Goal: Transaction & Acquisition: Purchase product/service

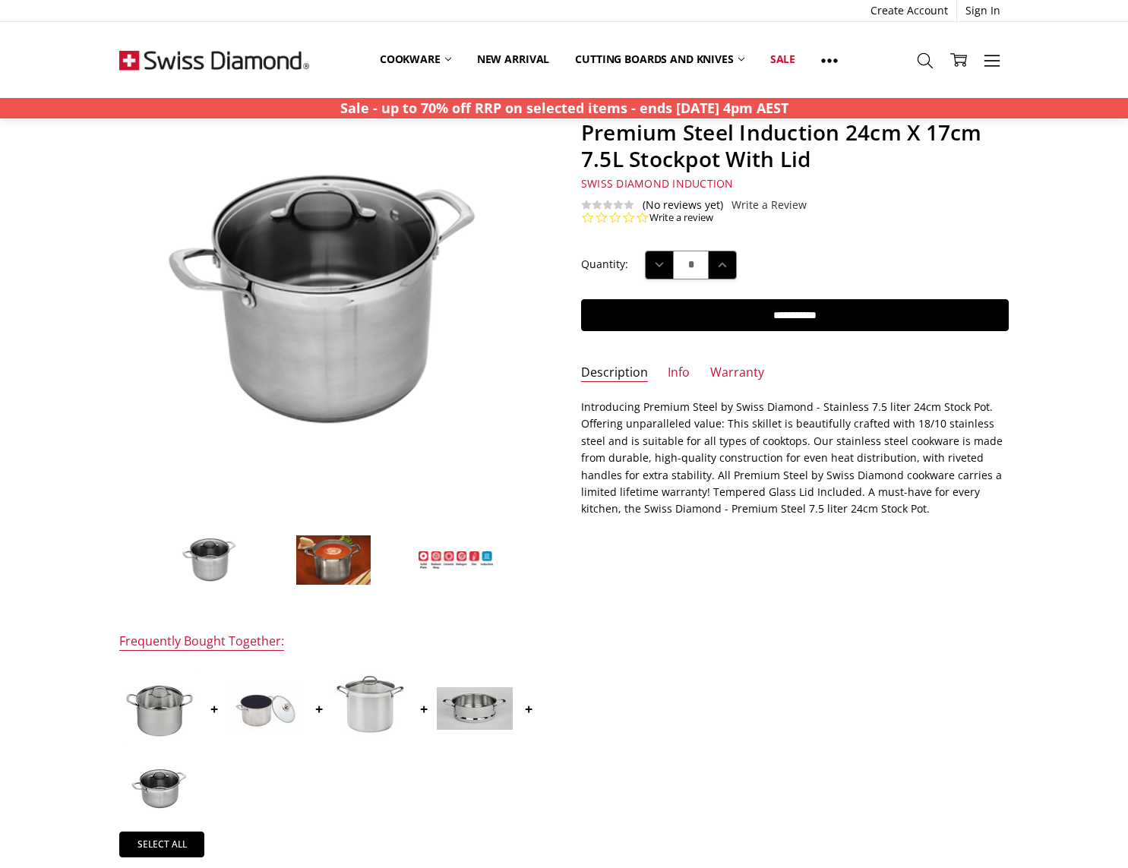
scroll to position [93, 0]
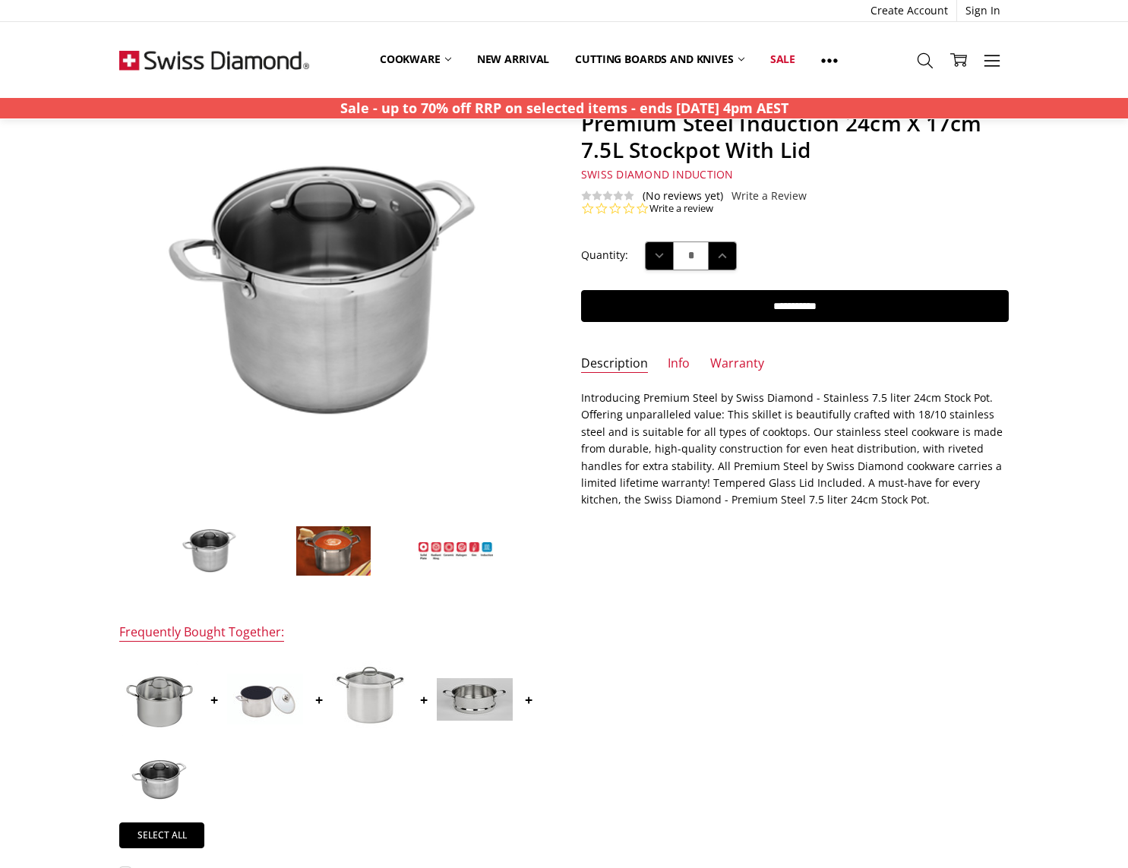
click at [473, 703] on img at bounding box center [475, 699] width 76 height 43
click at [341, 541] on img at bounding box center [333, 552] width 76 height 52
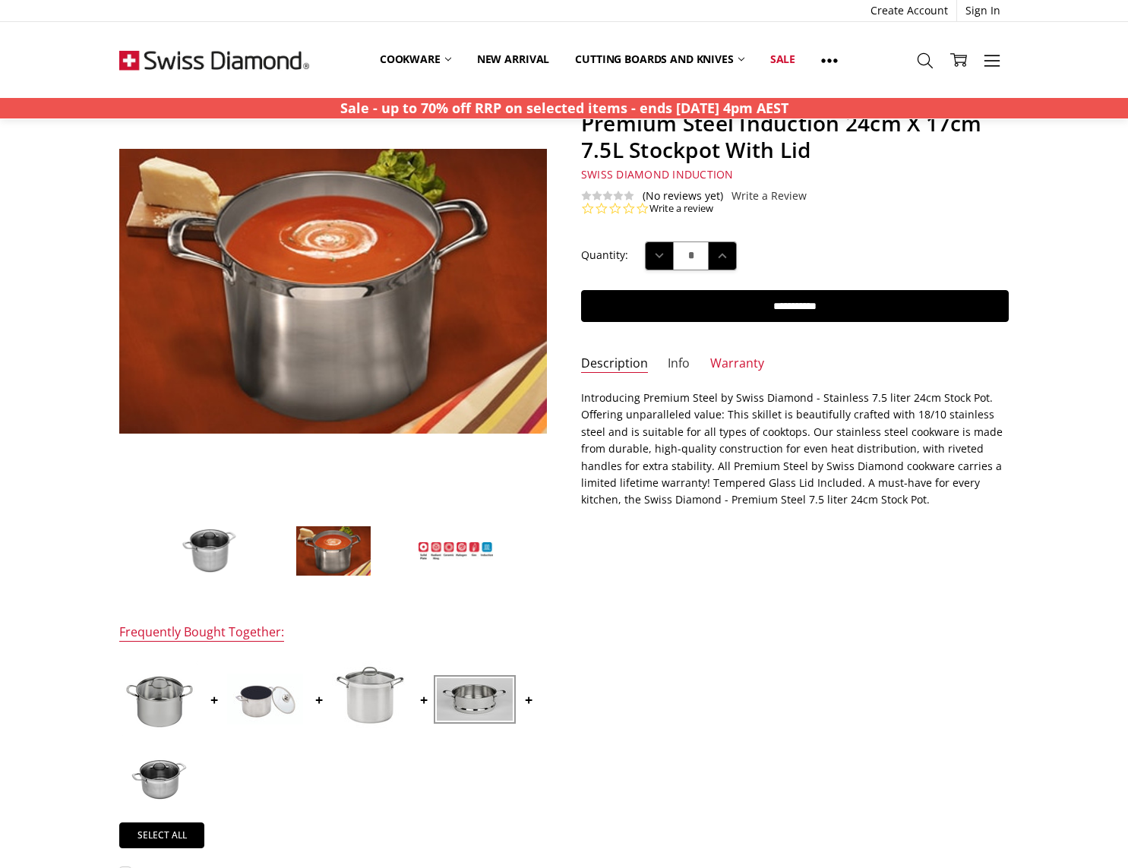
click at [673, 358] on link "Info" at bounding box center [679, 363] width 22 height 17
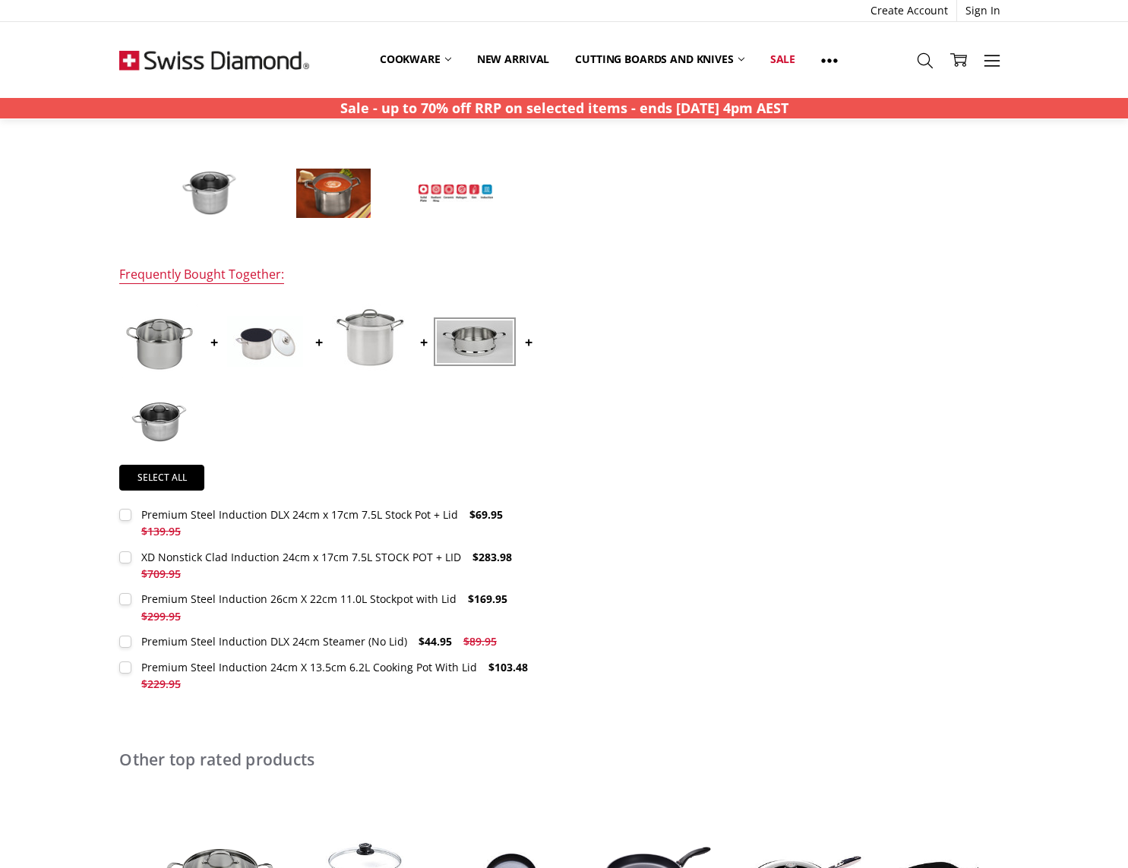
scroll to position [472, 0]
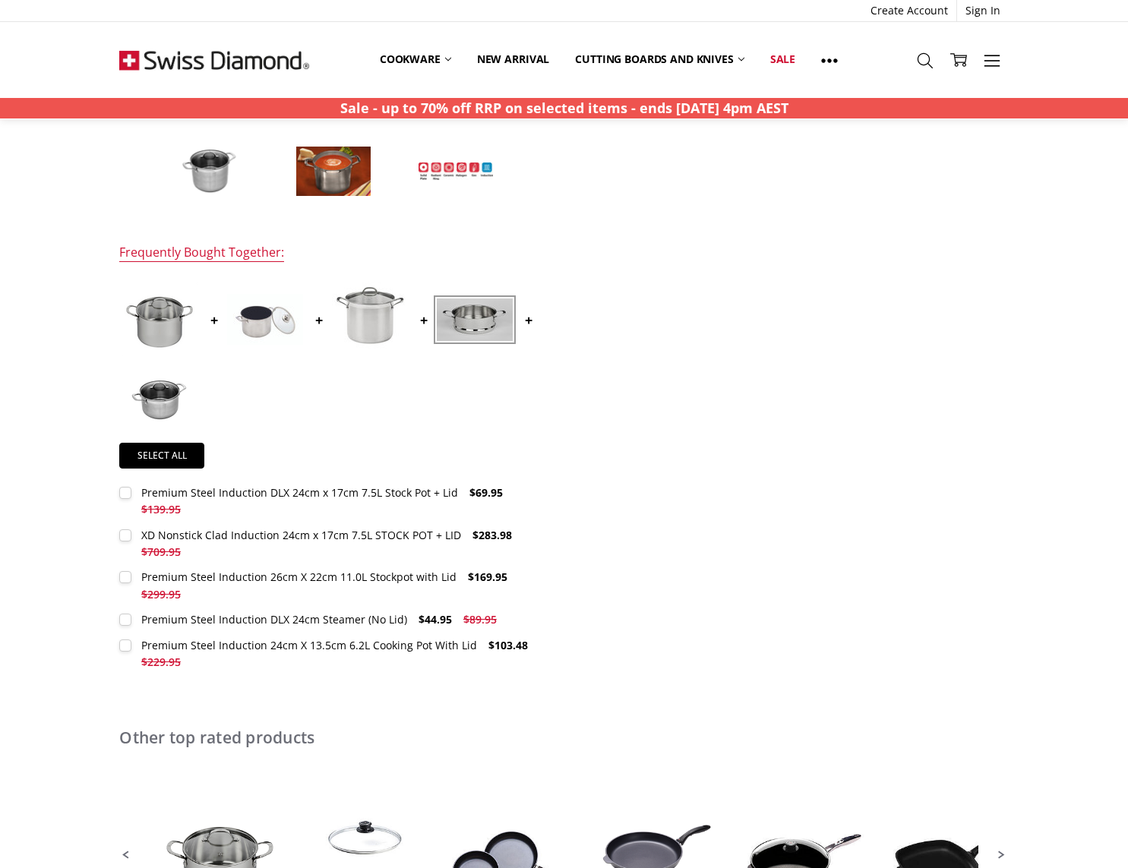
click at [125, 494] on label "Premium Steel Induction DLX 24cm x 17cm 7.5L Stock Pot + Lid $69.95 $139.95 MSR…" at bounding box center [333, 502] width 428 height 34
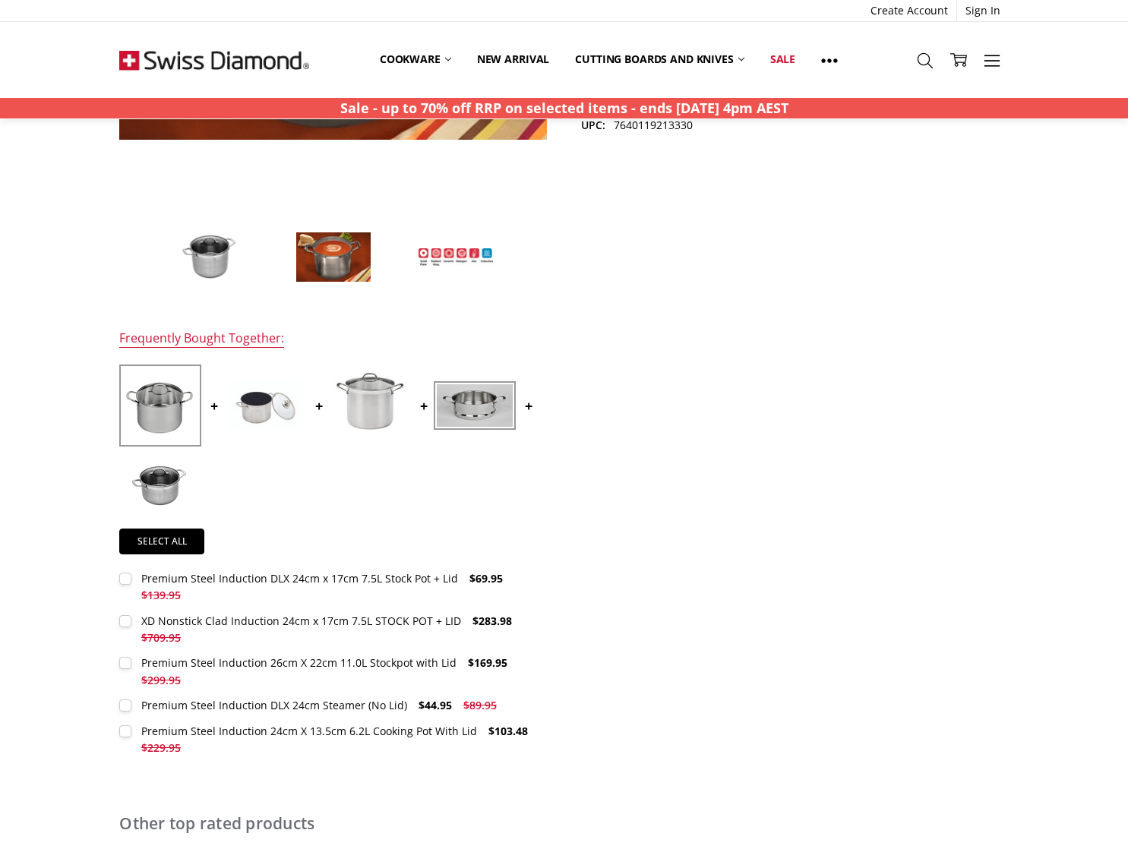
scroll to position [452, 0]
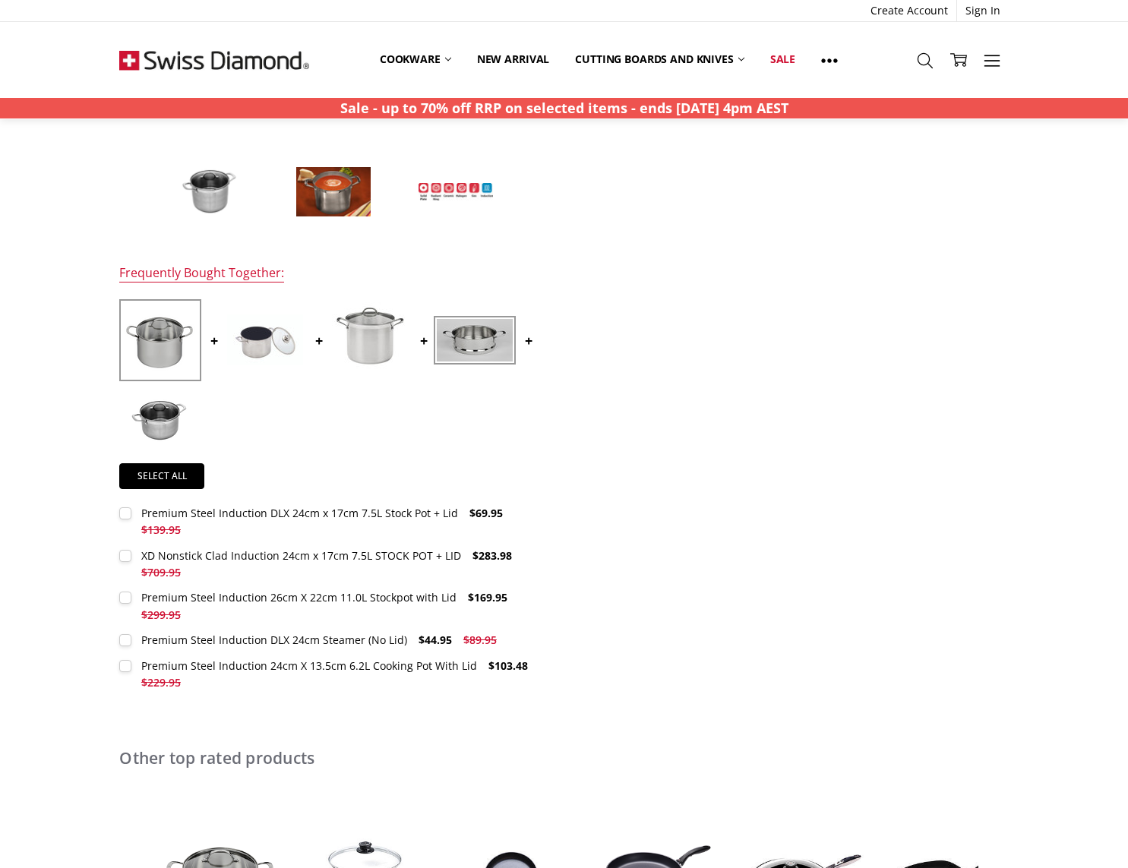
click at [310, 511] on div "Premium Steel Induction DLX 24cm x 17cm 7.5L Stock Pot + Lid" at bounding box center [299, 513] width 317 height 14
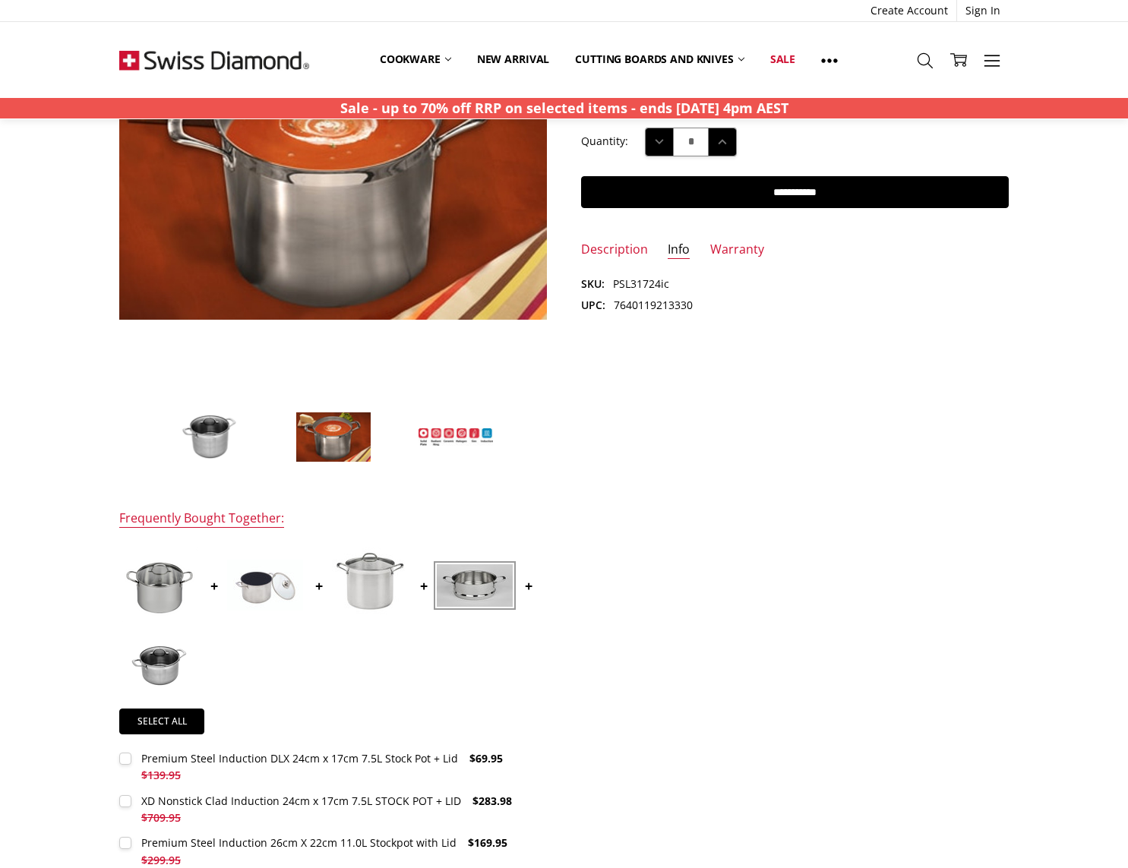
scroll to position [472, 0]
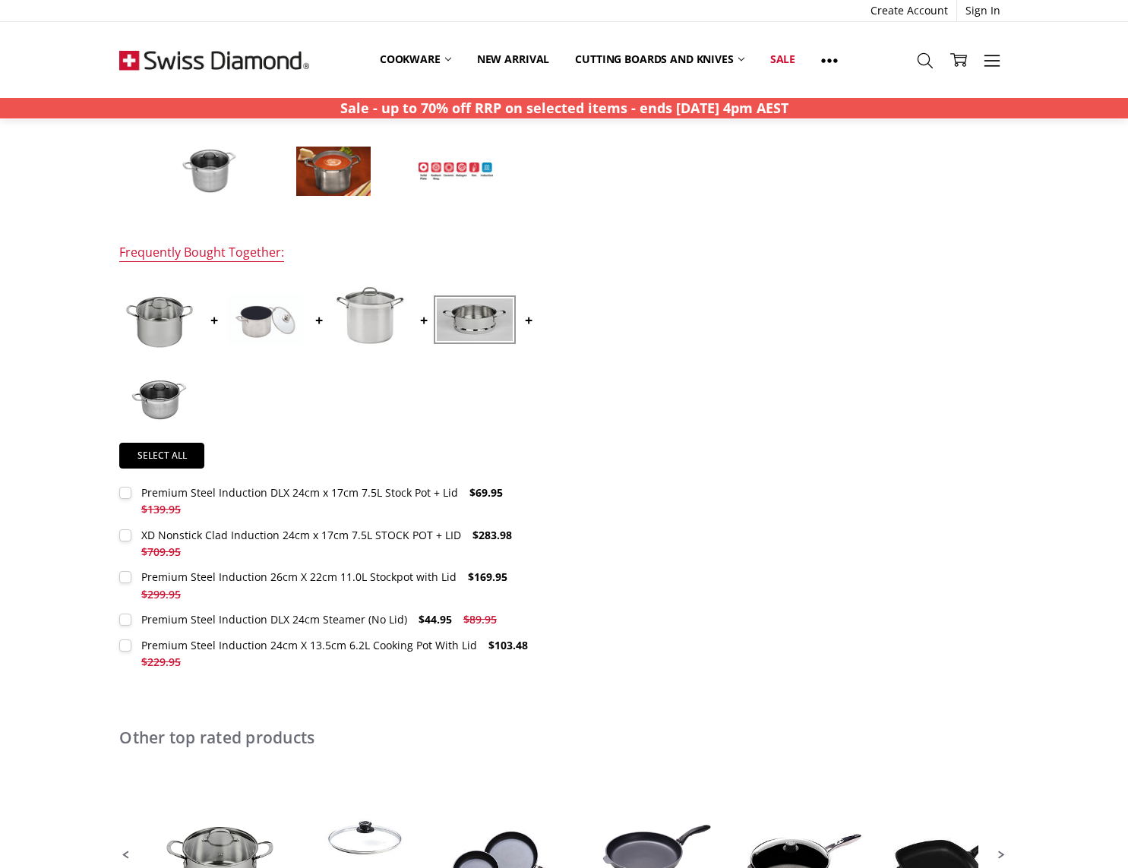
click at [311, 488] on div "Premium Steel Induction DLX 24cm x 17cm 7.5L Stock Pot + Lid" at bounding box center [299, 492] width 317 height 14
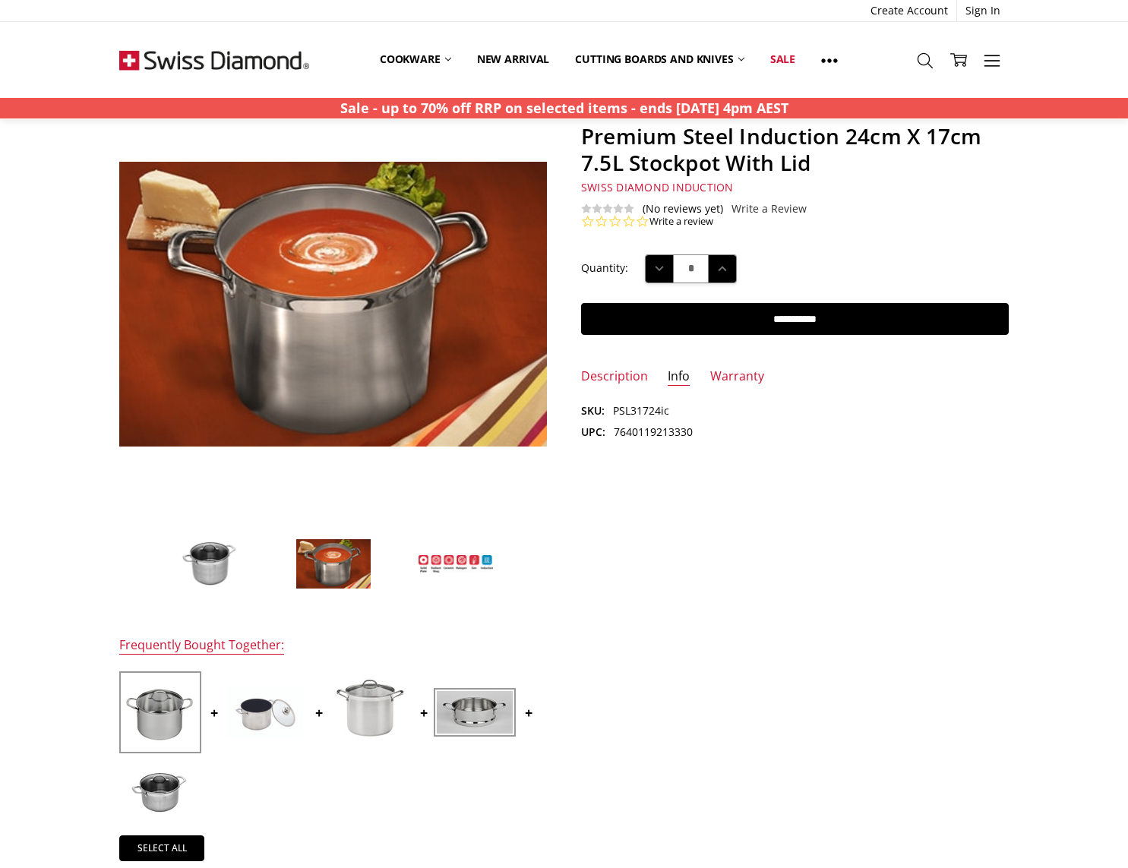
scroll to position [86, 0]
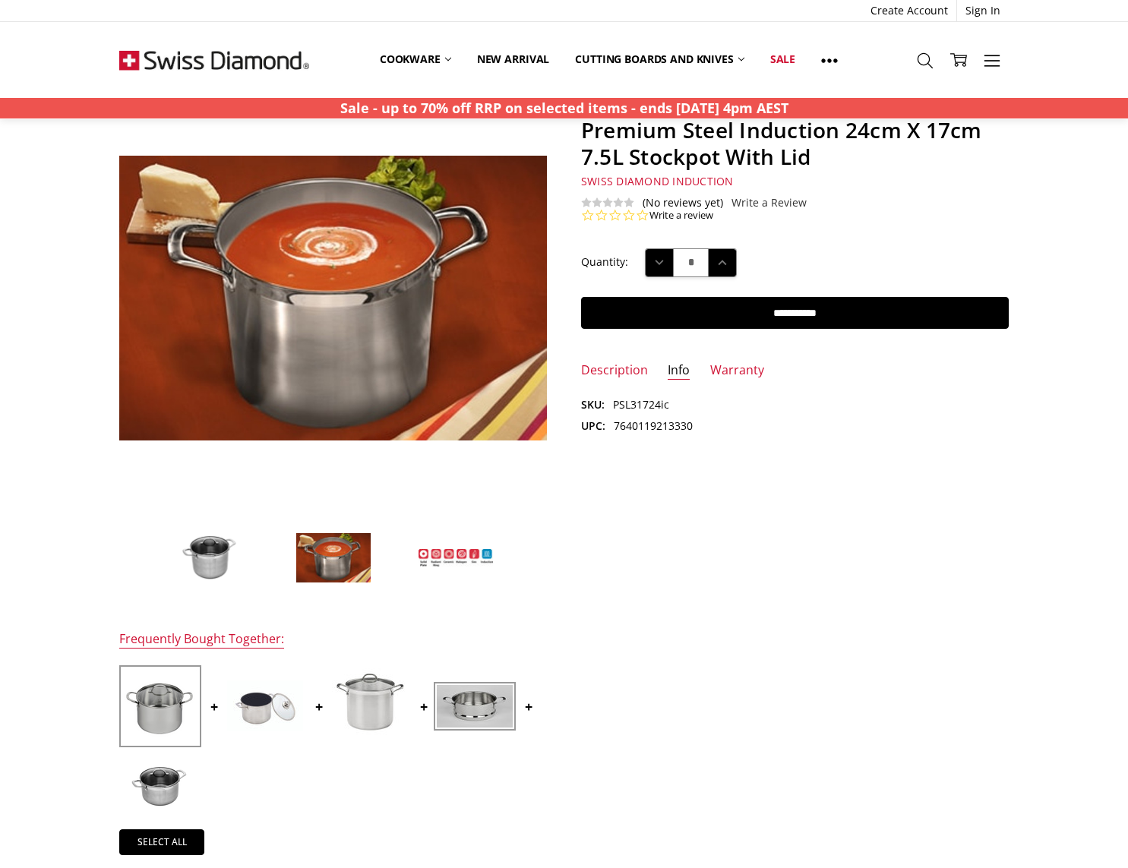
click at [450, 553] on img at bounding box center [456, 558] width 76 height 20
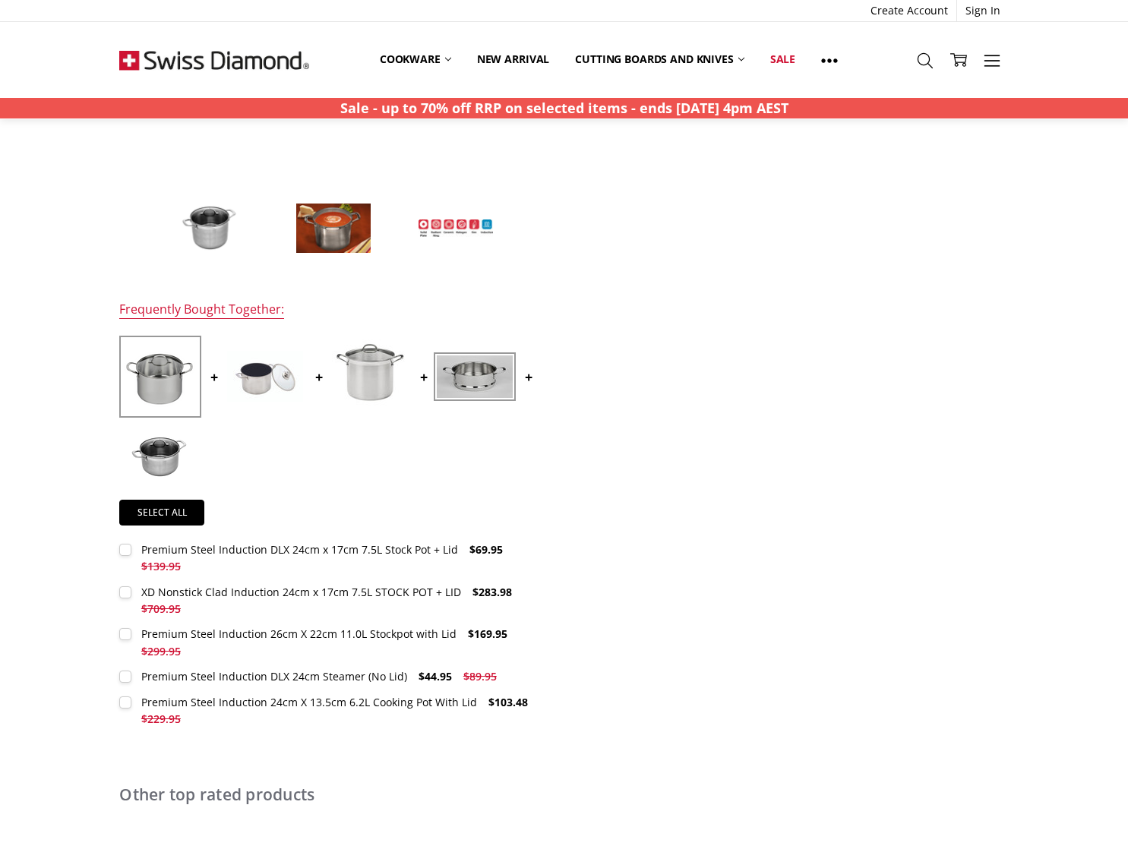
scroll to position [436, 0]
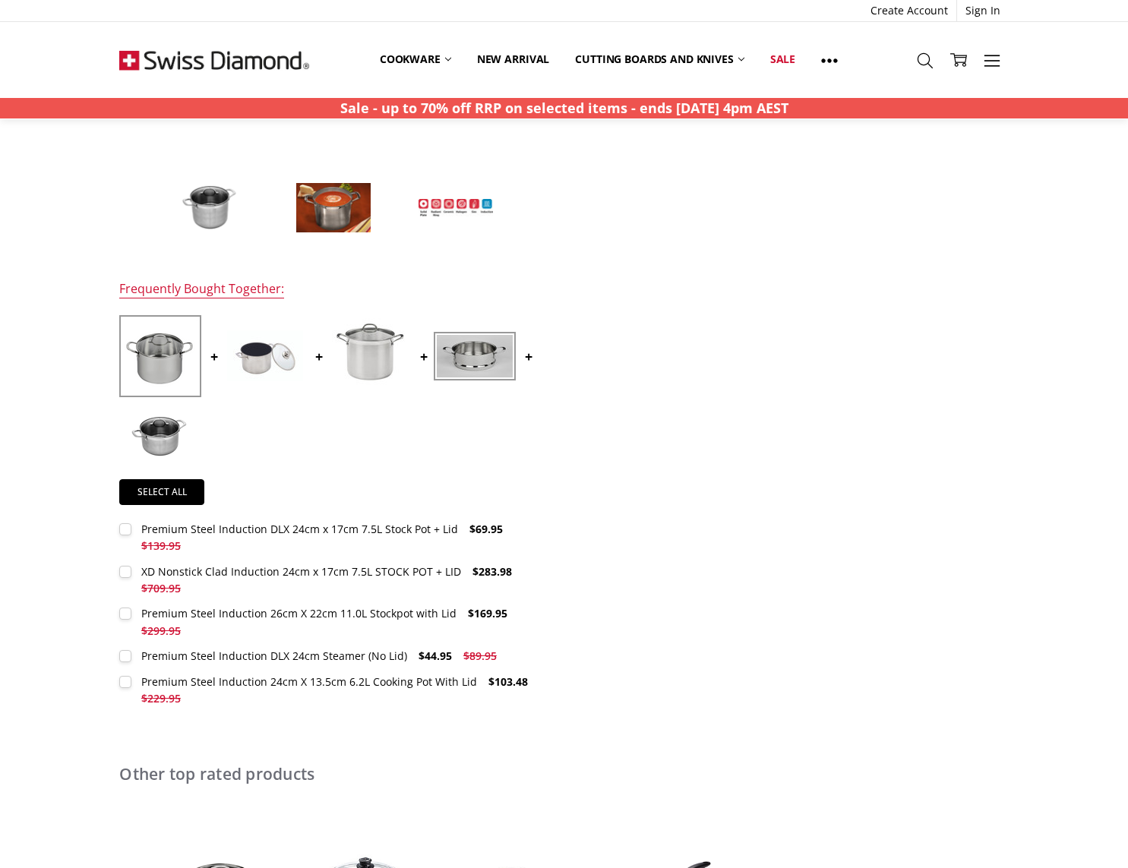
click at [437, 529] on div "Premium Steel Induction DLX 24cm x 17cm 7.5L Stock Pot + Lid" at bounding box center [299, 529] width 317 height 14
click at [126, 655] on label "Premium Steel Induction DLX 24cm Steamer (No Lid) $44.95 $89.95 MSRP: You save" at bounding box center [311, 656] width 385 height 17
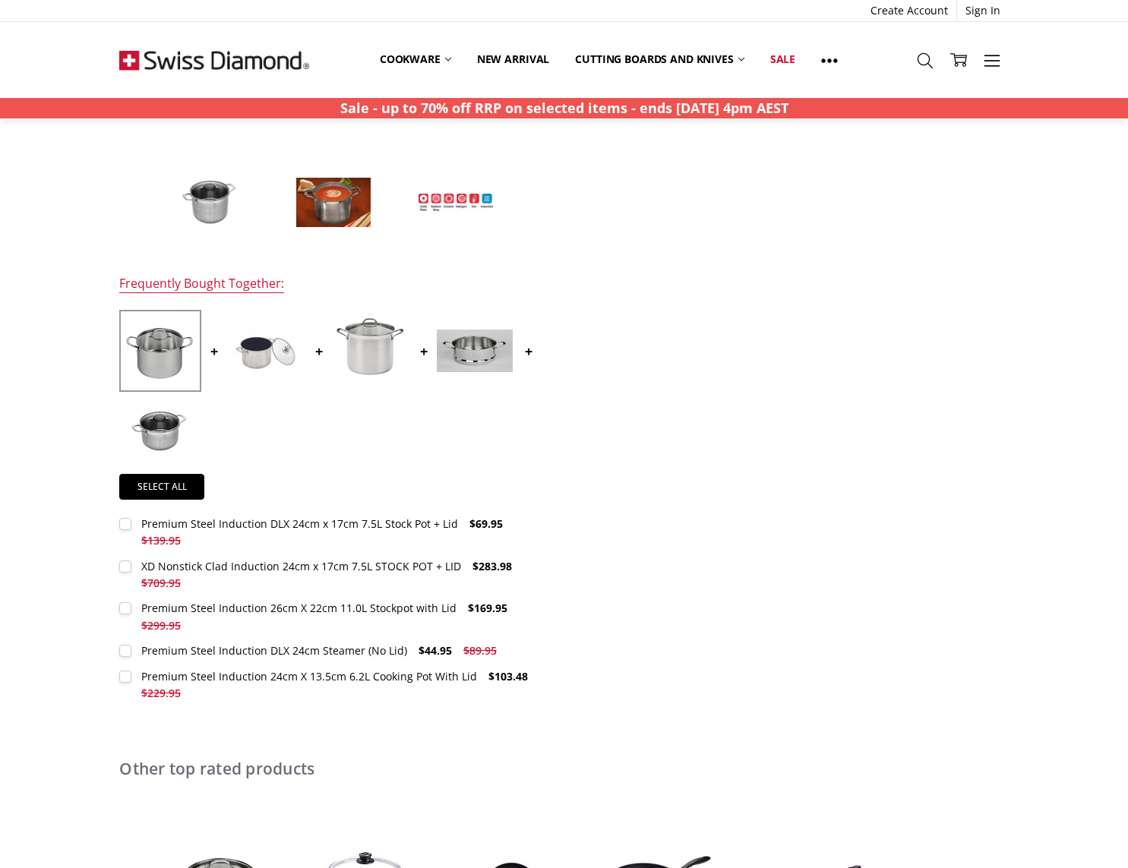
scroll to position [493, 0]
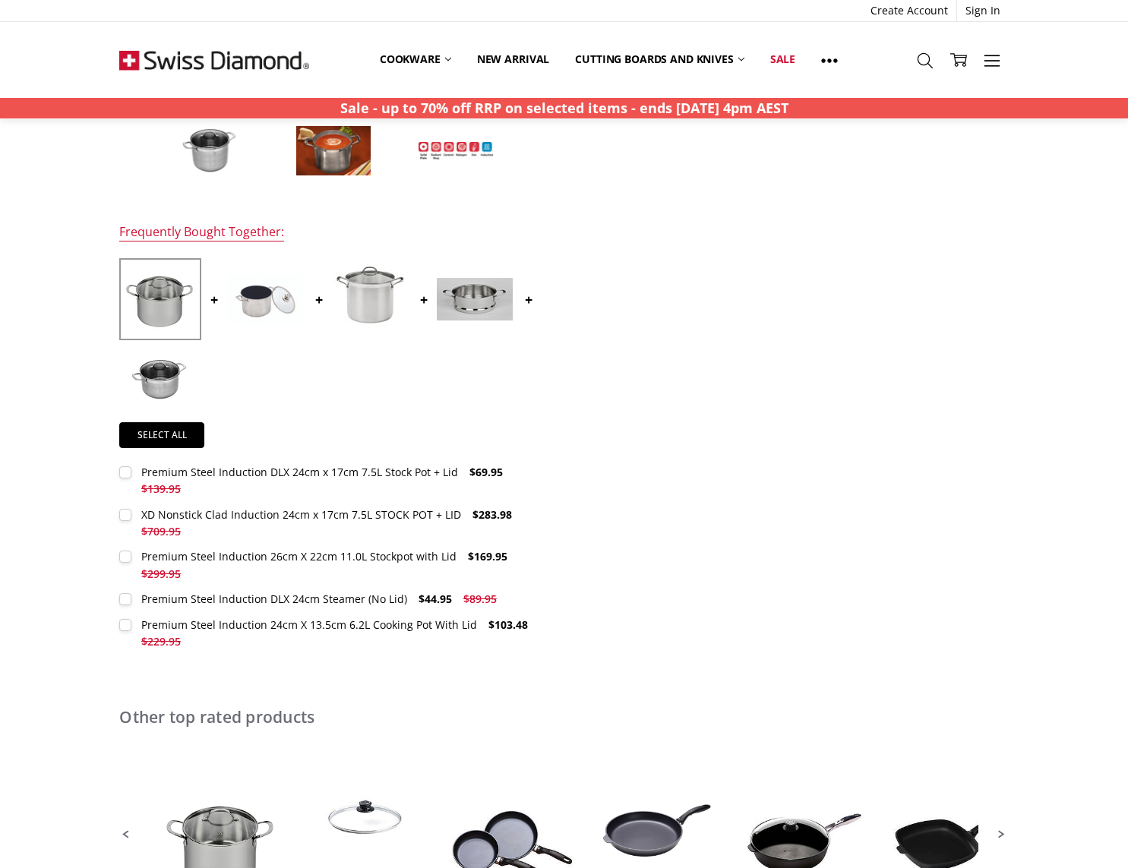
click at [485, 301] on img at bounding box center [475, 299] width 76 height 43
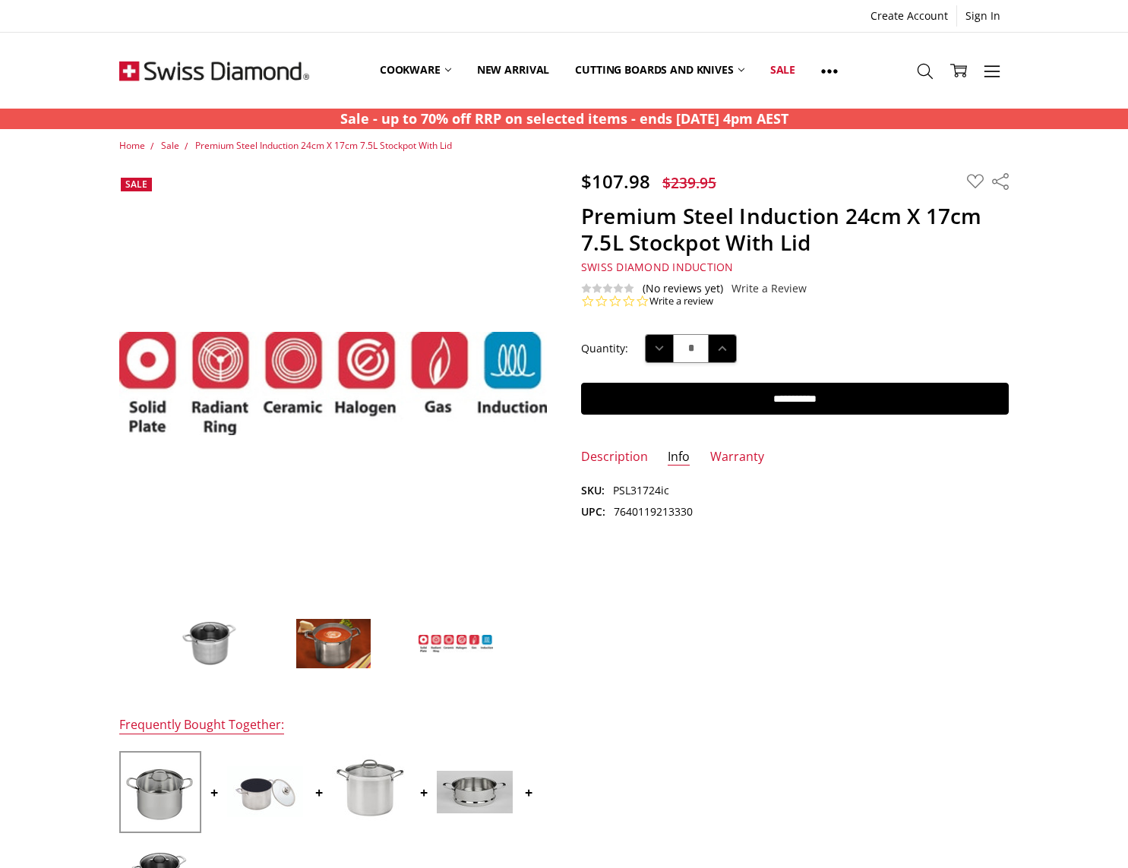
scroll to position [0, 0]
click at [608, 451] on link "Description" at bounding box center [614, 457] width 67 height 17
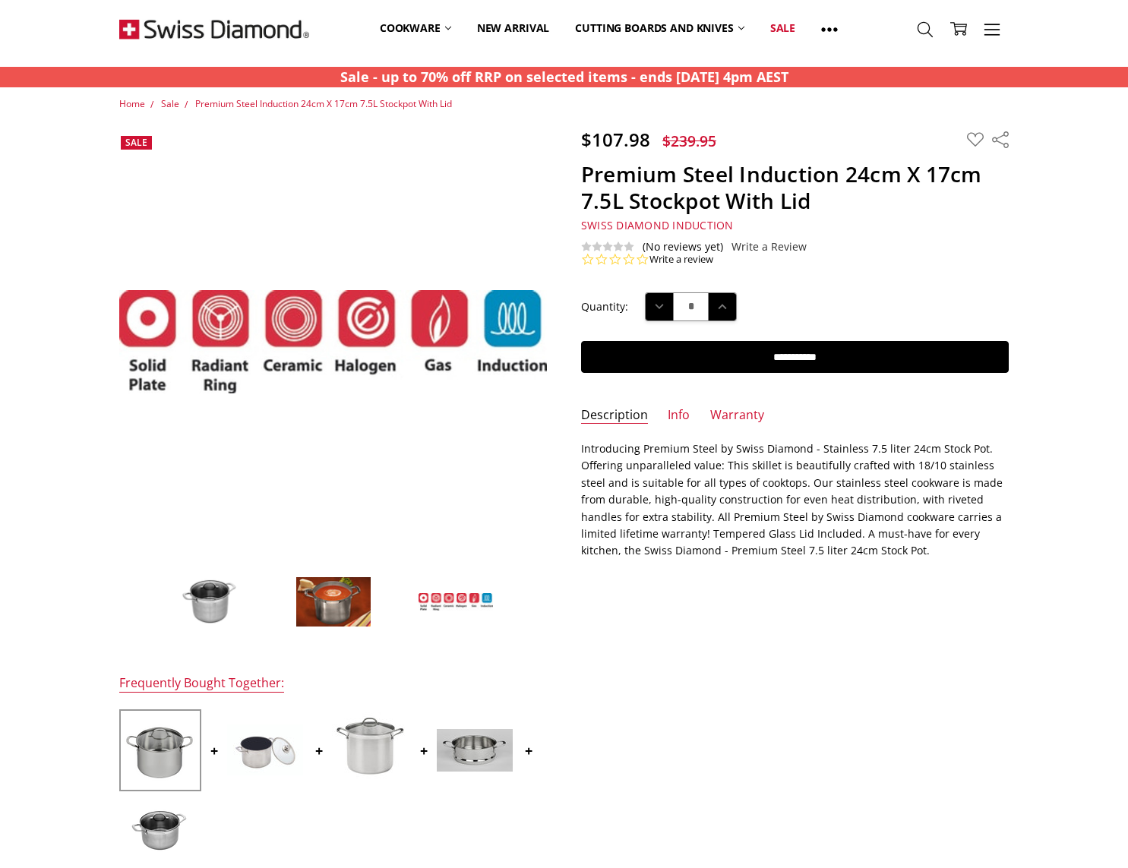
scroll to position [416, 0]
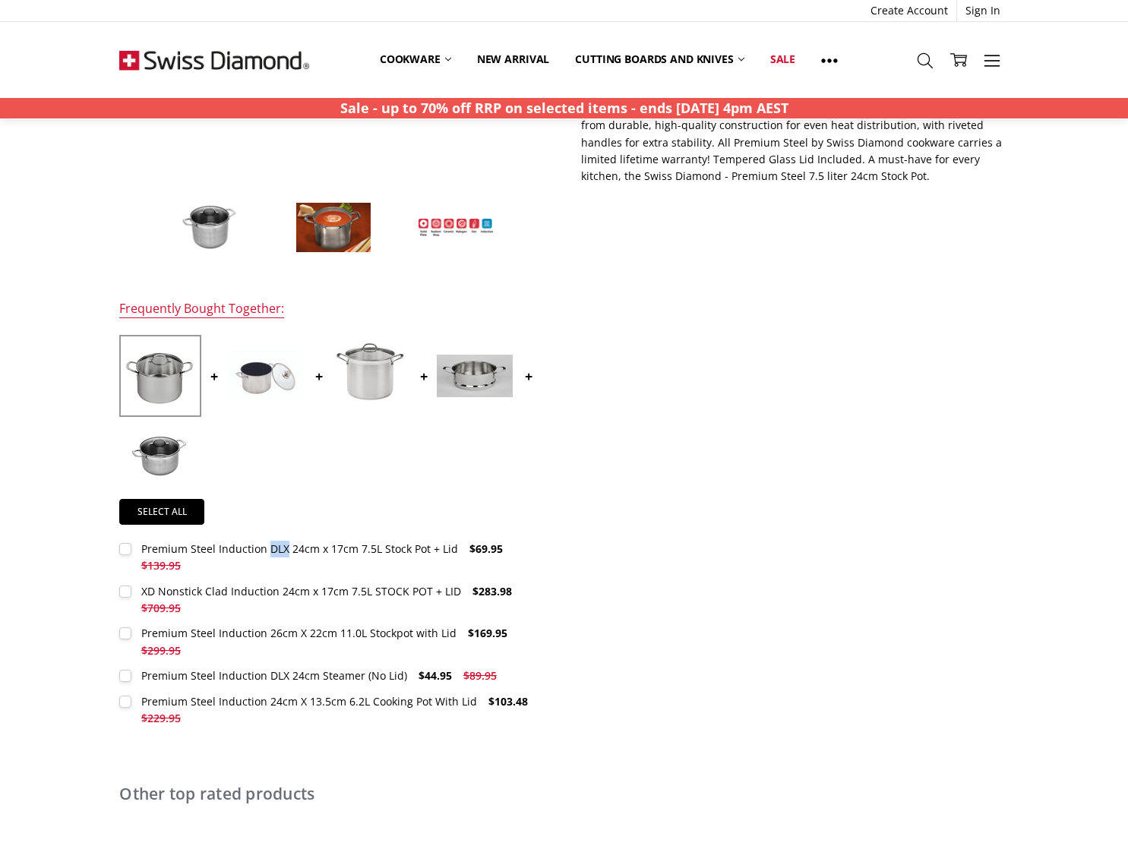
drag, startPoint x: 565, startPoint y: 544, endPoint x: 467, endPoint y: 545, distance: 98.0
click at [371, 550] on div "$107.98 $239.95 MSRP: You save Add to Wish List" at bounding box center [564, 258] width 923 height 1008
click at [618, 543] on div "$107.98 $239.95 MSRP: You save Add to Wish List" at bounding box center [564, 258] width 923 height 1008
drag, startPoint x: 503, startPoint y: 549, endPoint x: 265, endPoint y: 560, distance: 237.9
click at [265, 560] on label "Premium Steel Induction DLX 24cm x 17cm 7.5L Stock Pot + Lid $69.95 $139.95 MSR…" at bounding box center [333, 558] width 428 height 34
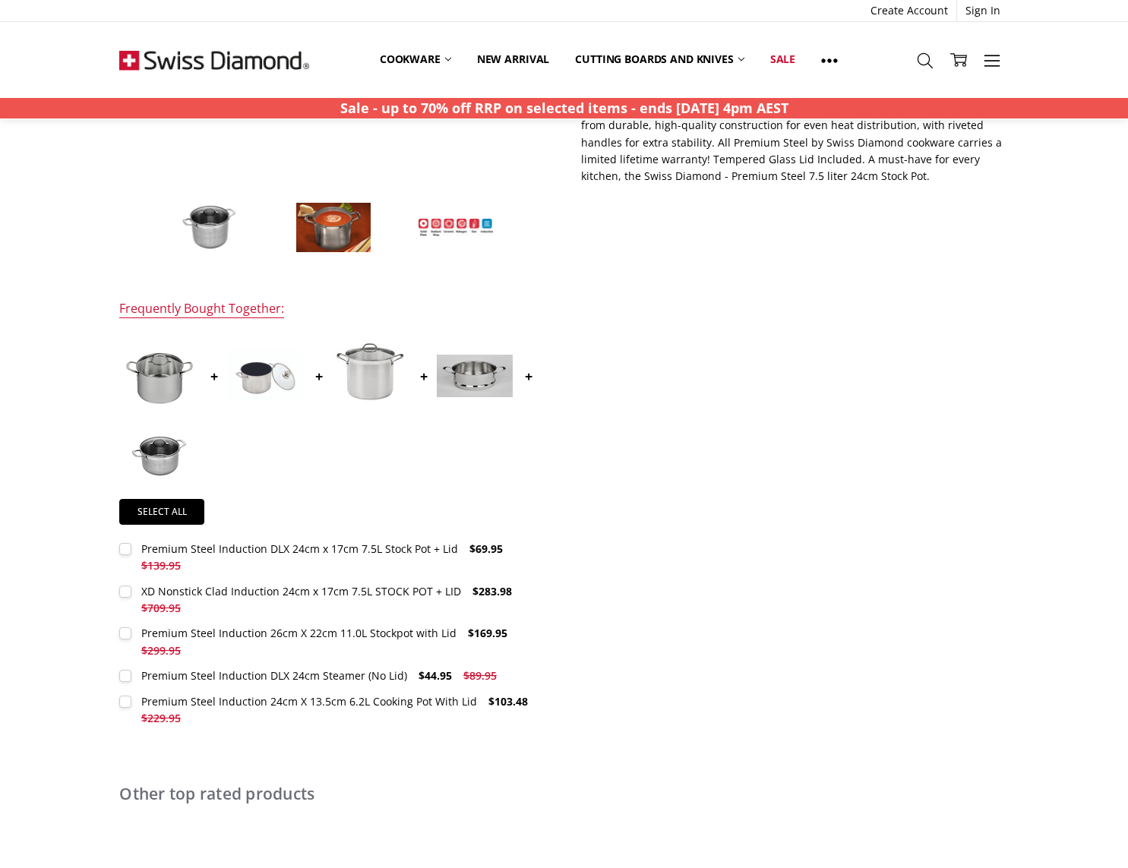
scroll to position [417, 0]
click at [535, 551] on label "Premium Steel Induction DLX 24cm x 17cm 7.5L Stock Pot + Lid $69.95 $139.95 MSR…" at bounding box center [333, 557] width 428 height 34
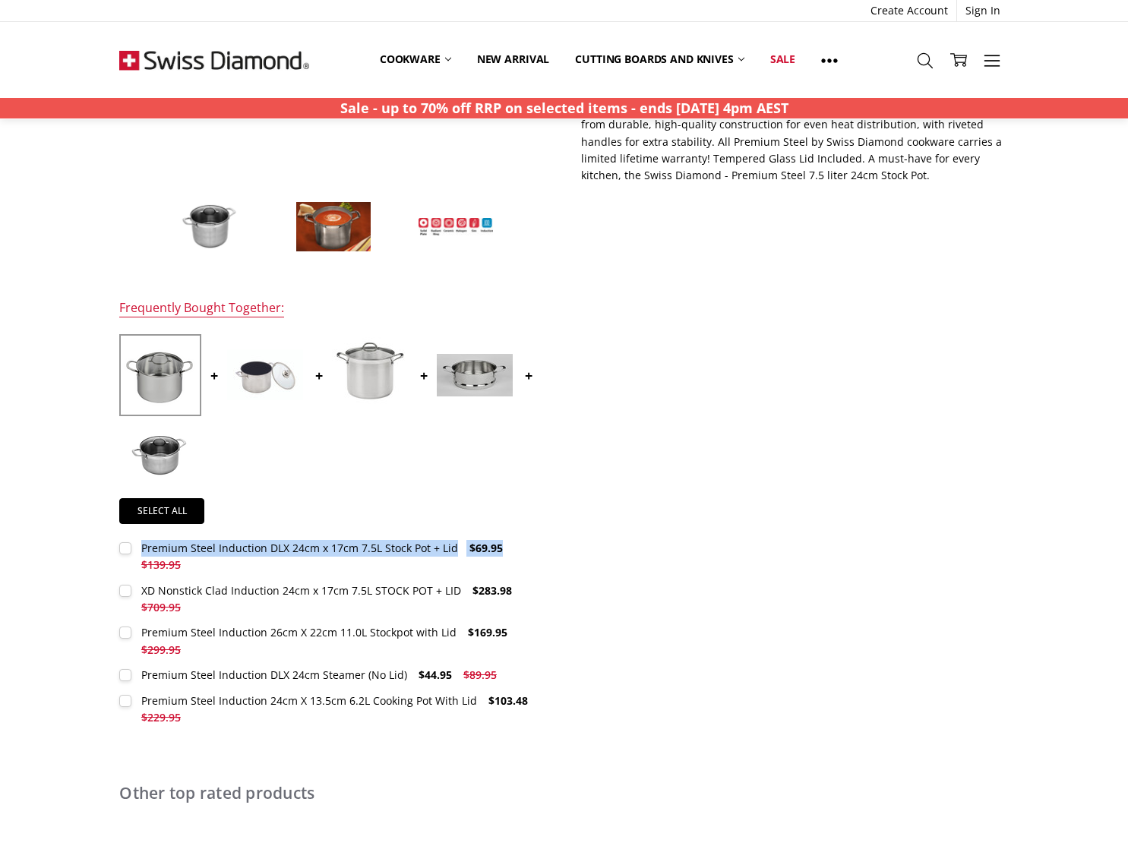
drag, startPoint x: 538, startPoint y: 548, endPoint x: 141, endPoint y: 545, distance: 397.2
click at [141, 545] on label "Premium Steel Induction DLX 24cm x 17cm 7.5L Stock Pot + Lid $69.95 $139.95 MSR…" at bounding box center [333, 557] width 428 height 34
copy label "Premium Steel Induction DLX 24cm x 17cm 7.5L Stock Pot + Lid $69.95"
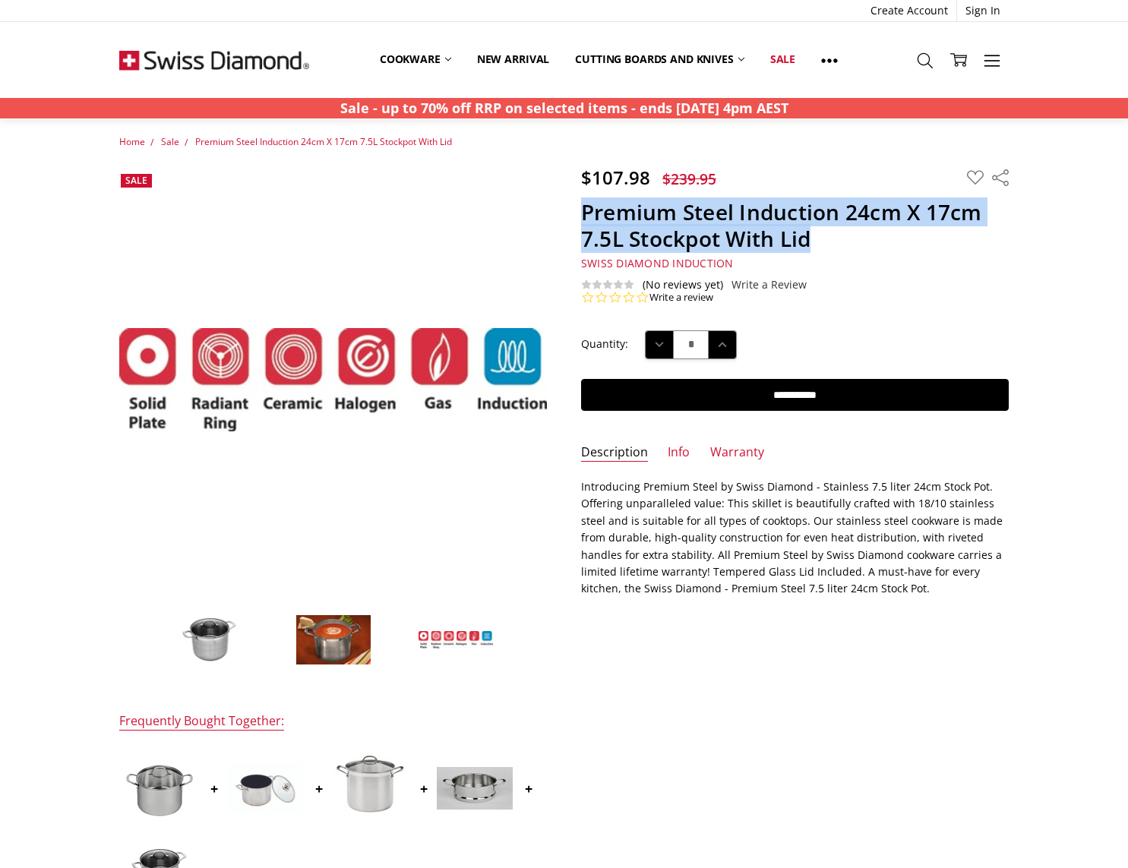
scroll to position [5, 0]
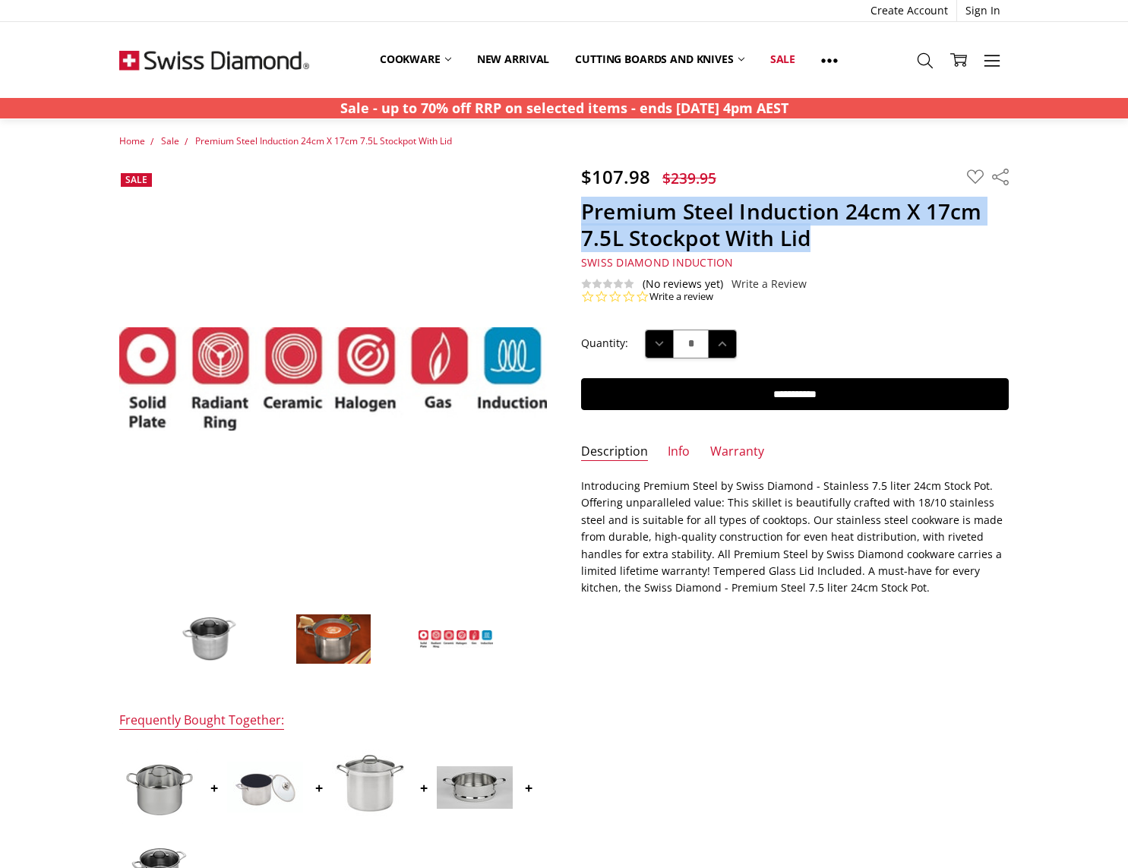
drag, startPoint x: 582, startPoint y: 212, endPoint x: 809, endPoint y: 237, distance: 227.7
click at [809, 237] on h1 "Premium Steel Induction 24cm X 17cm 7.5L Stockpot With Lid" at bounding box center [795, 224] width 428 height 53
copy h1 "Premium Steel Induction 24cm X 17cm 7.5L Stockpot With Lid"
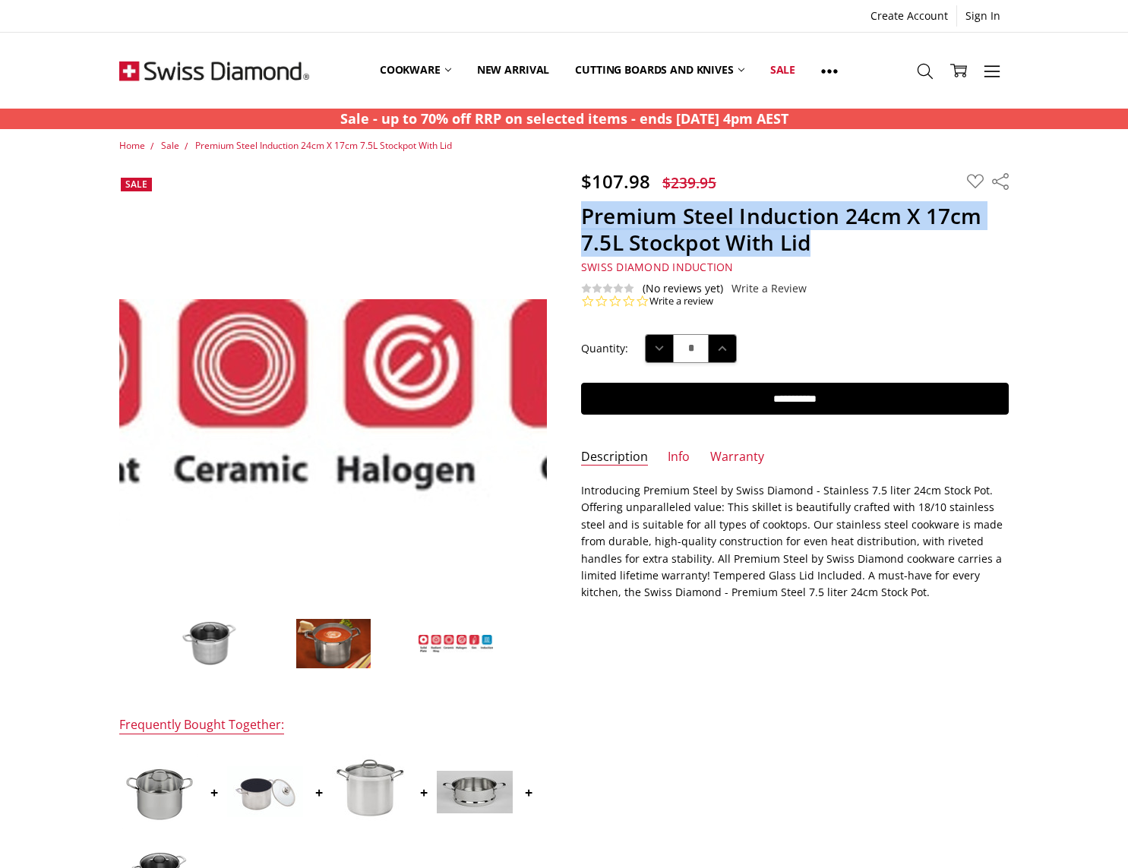
scroll to position [0, 0]
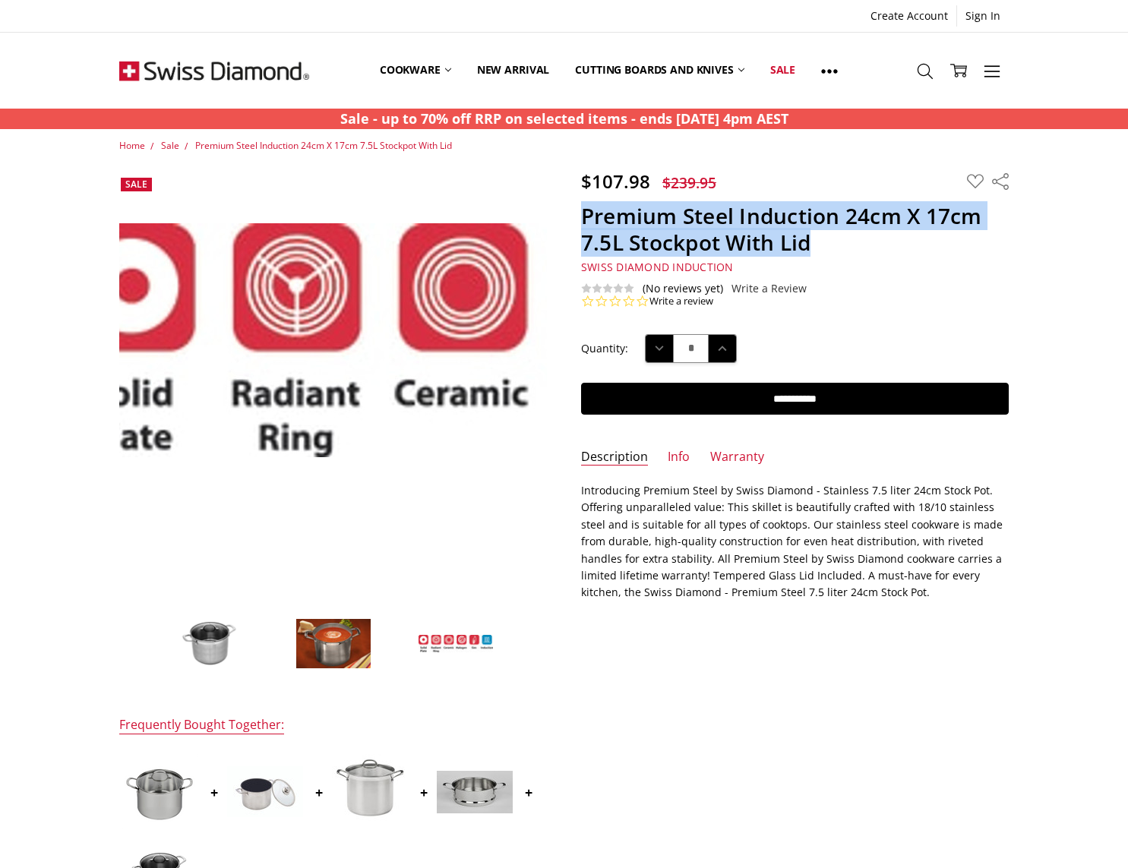
click at [161, 288] on img at bounding box center [553, 340] width 972 height 234
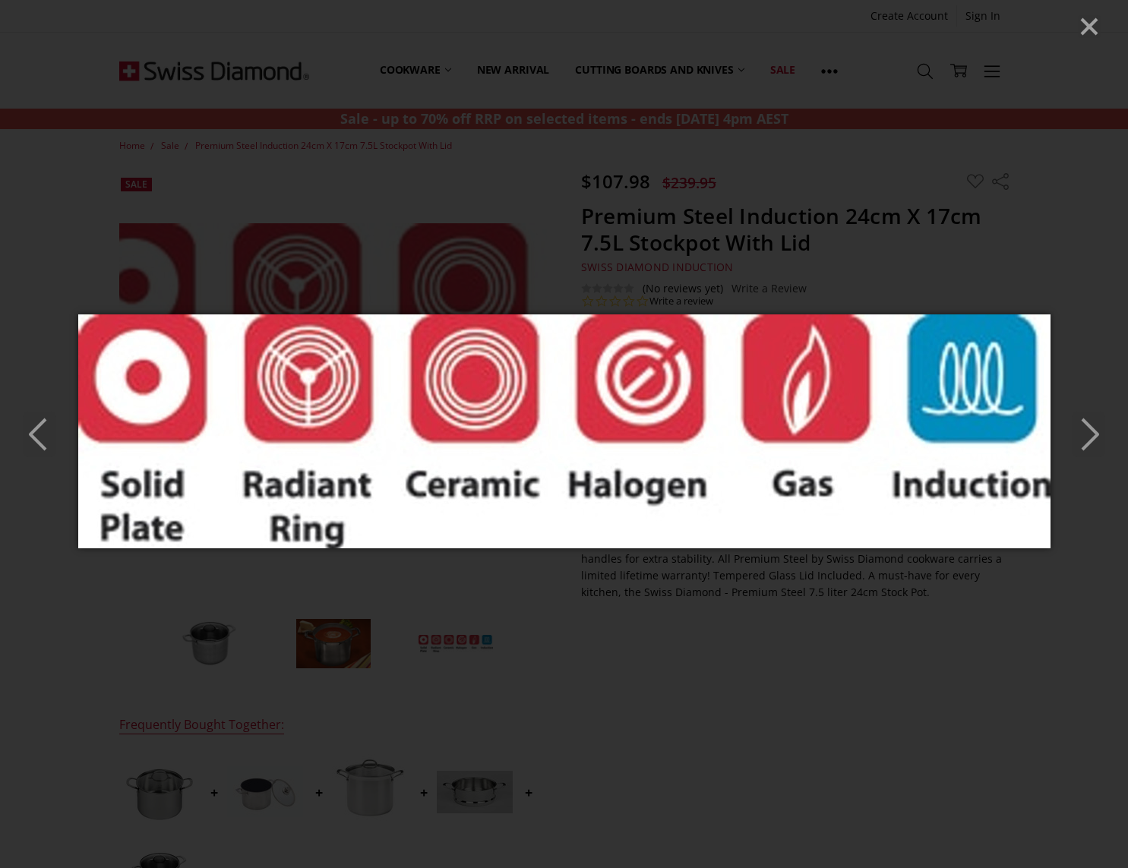
click at [161, 288] on div at bounding box center [564, 434] width 1128 height 868
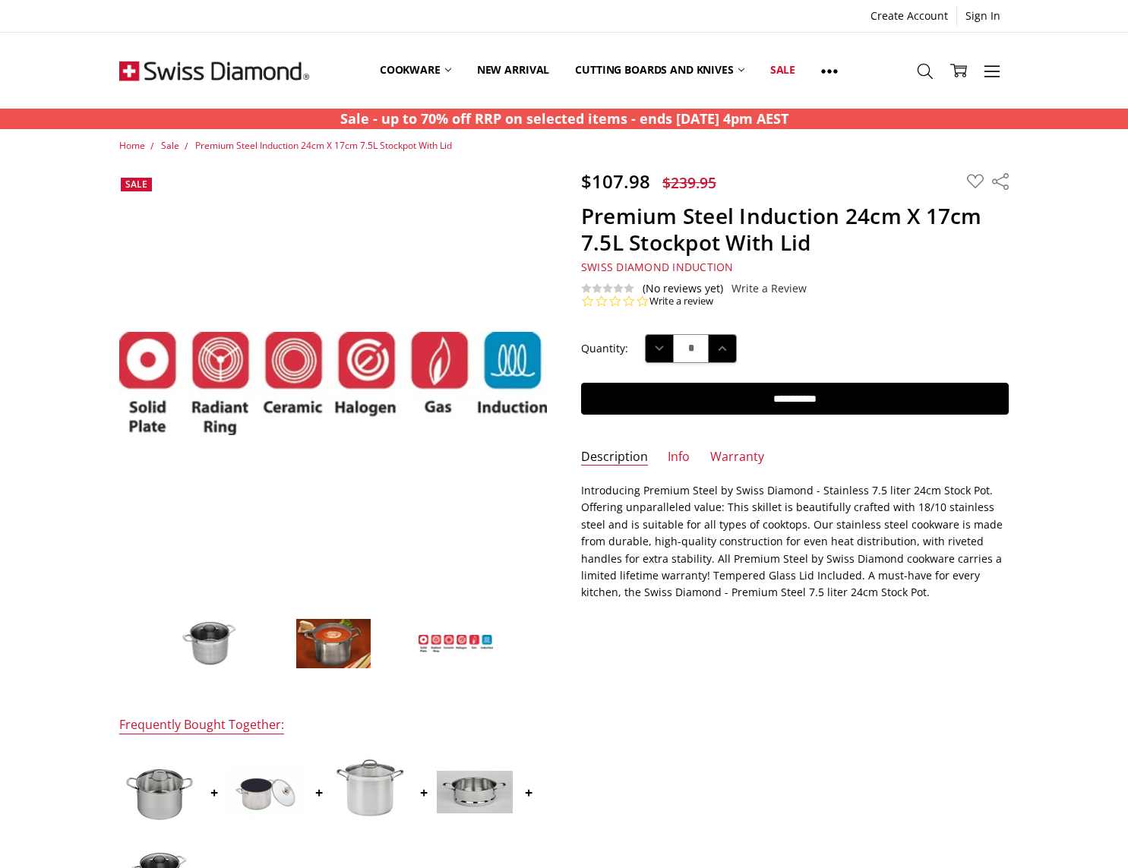
click at [200, 644] on img at bounding box center [211, 644] width 76 height 52
